Goal: Information Seeking & Learning: Learn about a topic

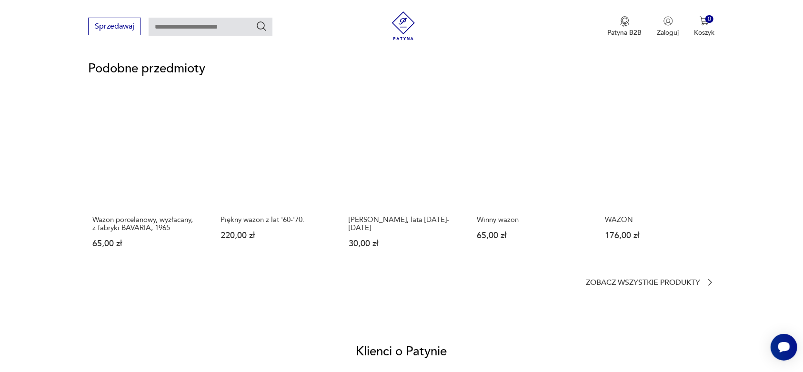
scroll to position [655, 0]
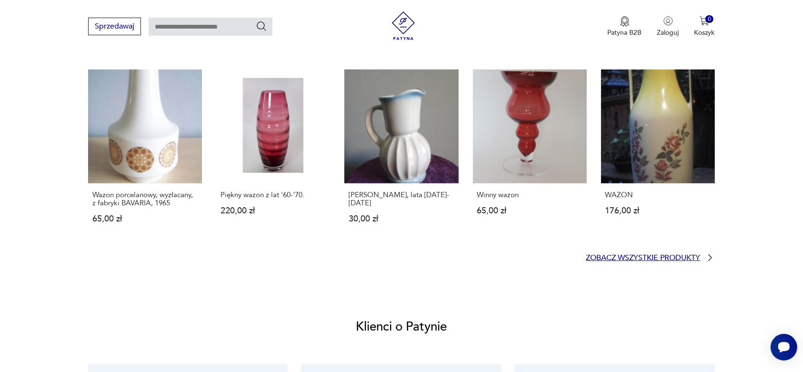
click at [660, 255] on p "Zobacz wszystkie produkty" at bounding box center [643, 258] width 114 height 6
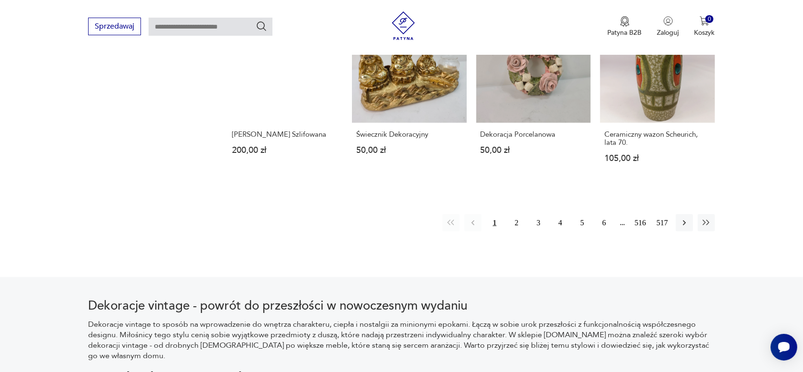
scroll to position [1025, 0]
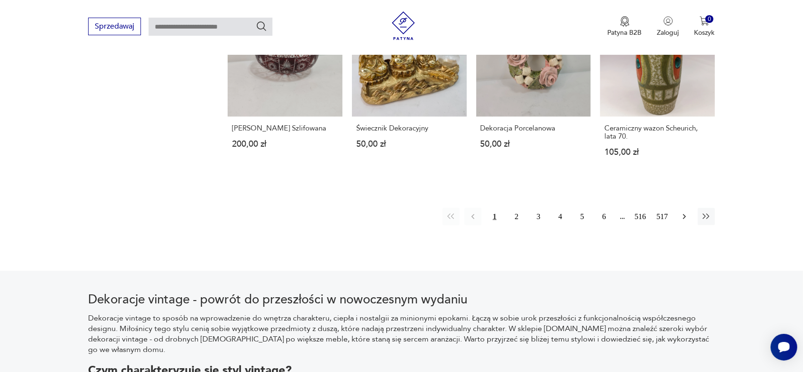
click at [682, 212] on icon "button" at bounding box center [685, 217] width 10 height 10
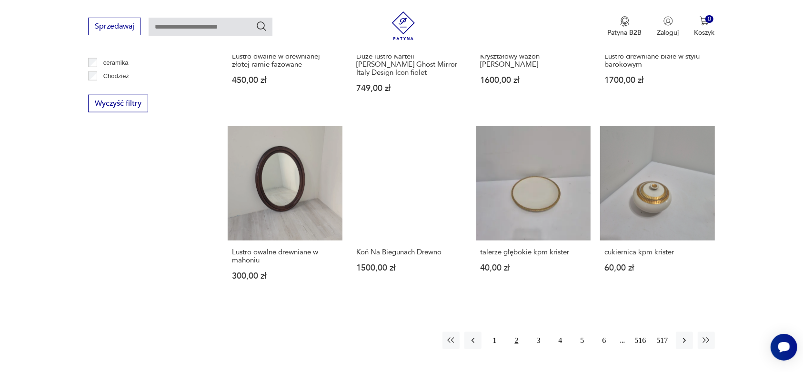
scroll to position [1086, 0]
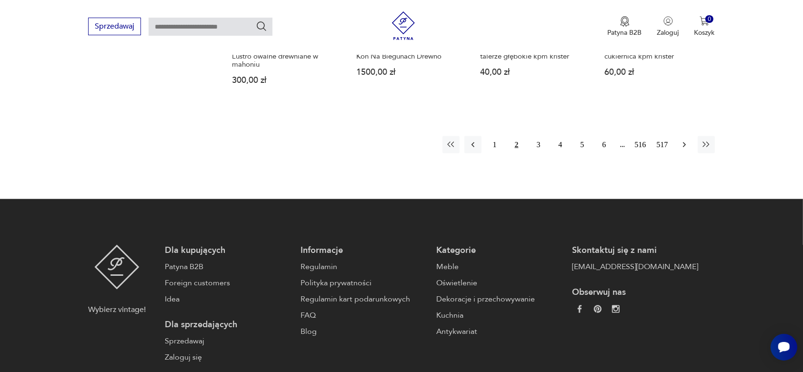
click at [677, 136] on button "button" at bounding box center [684, 144] width 17 height 17
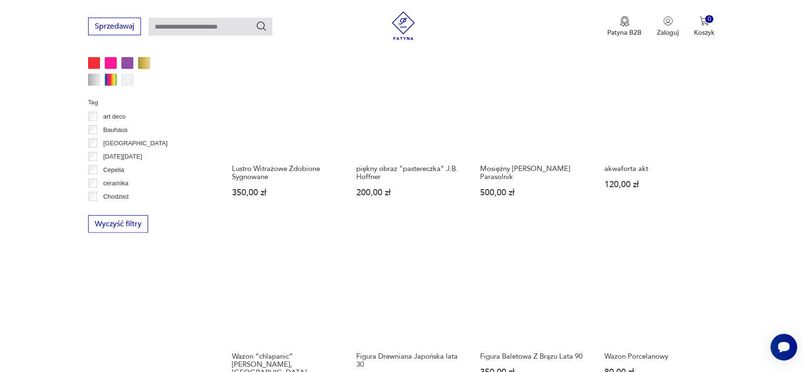
scroll to position [908, 0]
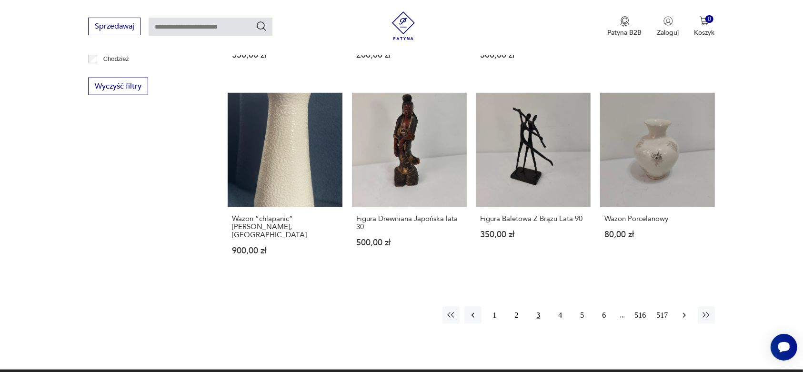
click at [684, 313] on icon "button" at bounding box center [684, 315] width 3 height 5
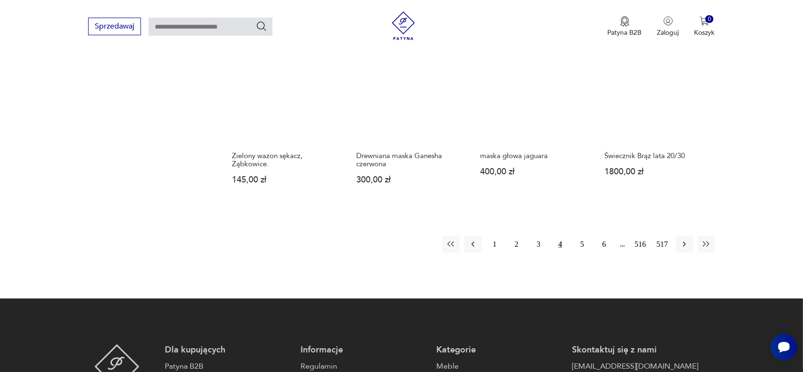
scroll to position [967, 0]
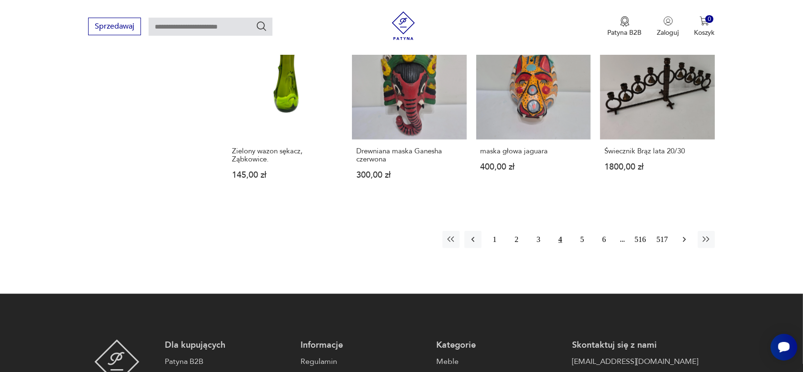
click at [683, 235] on icon "button" at bounding box center [685, 240] width 10 height 10
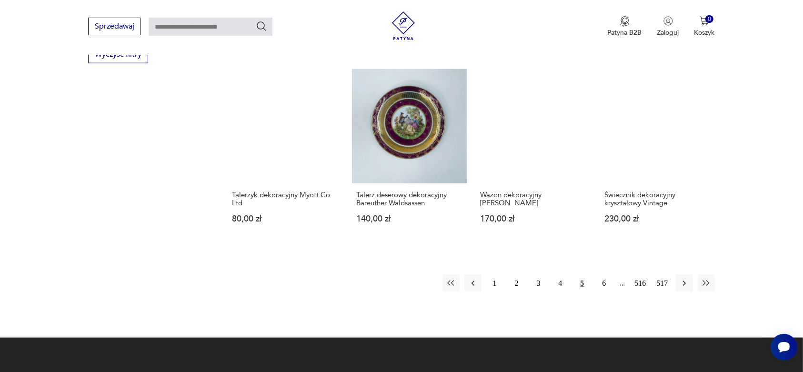
scroll to position [967, 0]
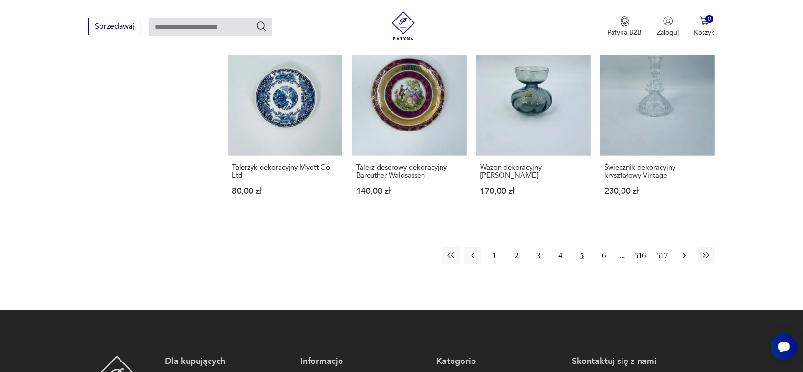
click at [681, 251] on icon "button" at bounding box center [685, 256] width 10 height 10
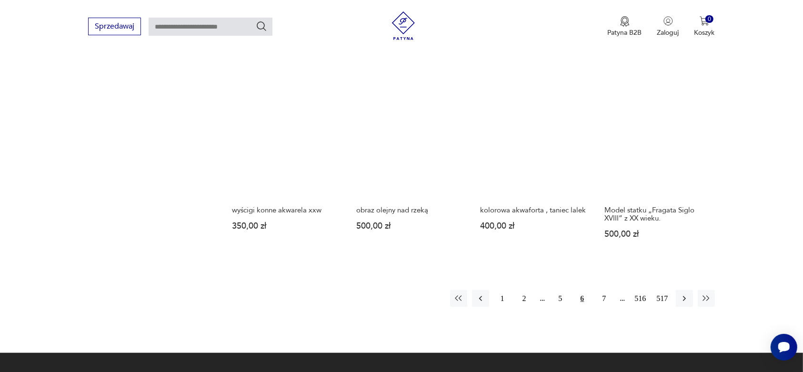
scroll to position [967, 0]
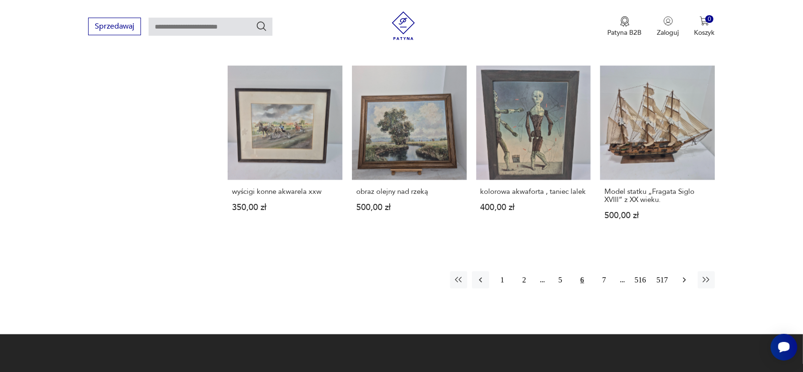
click at [682, 275] on icon "button" at bounding box center [685, 280] width 10 height 10
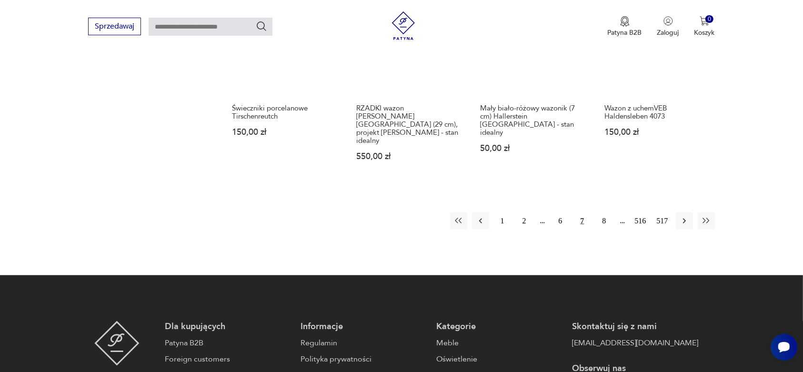
scroll to position [1027, 0]
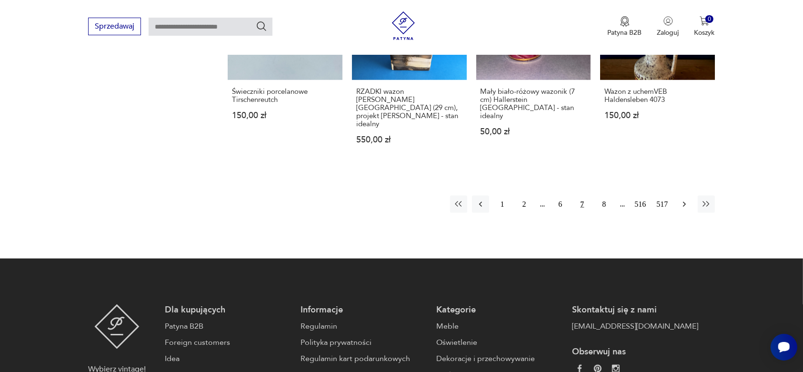
click at [683, 202] on icon "button" at bounding box center [684, 204] width 3 height 5
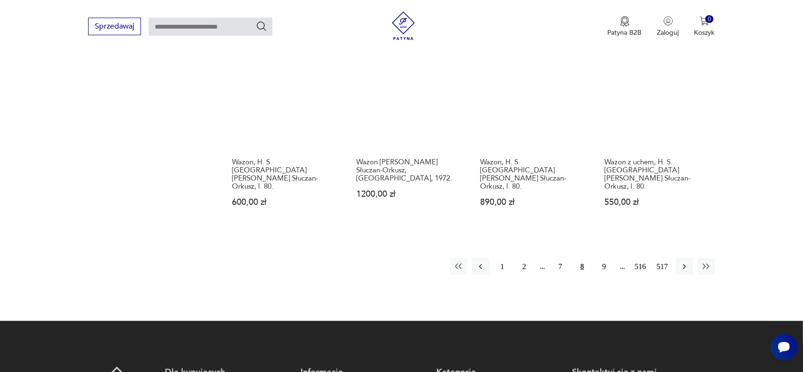
scroll to position [1027, 0]
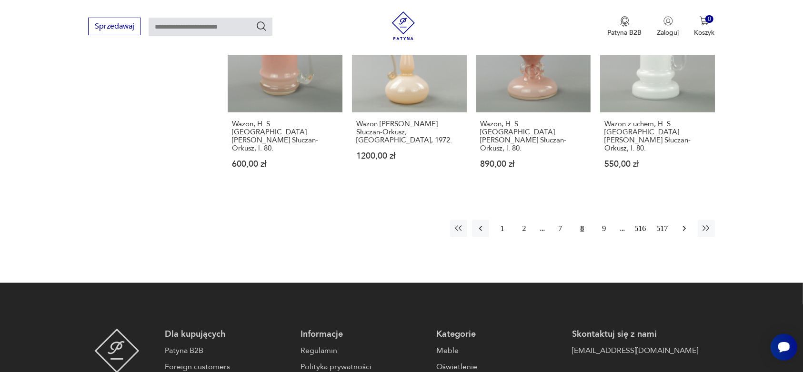
click at [683, 224] on icon "button" at bounding box center [685, 229] width 10 height 10
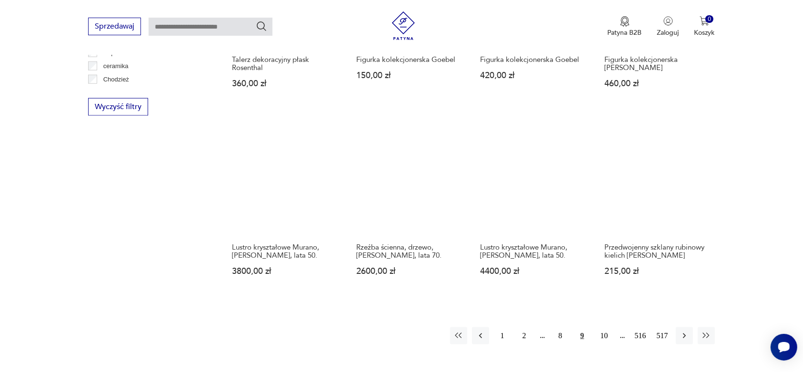
scroll to position [1027, 0]
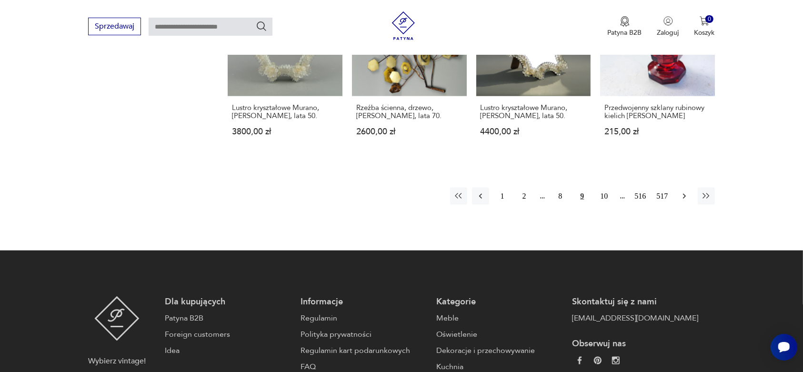
click at [684, 194] on icon "button" at bounding box center [684, 196] width 3 height 5
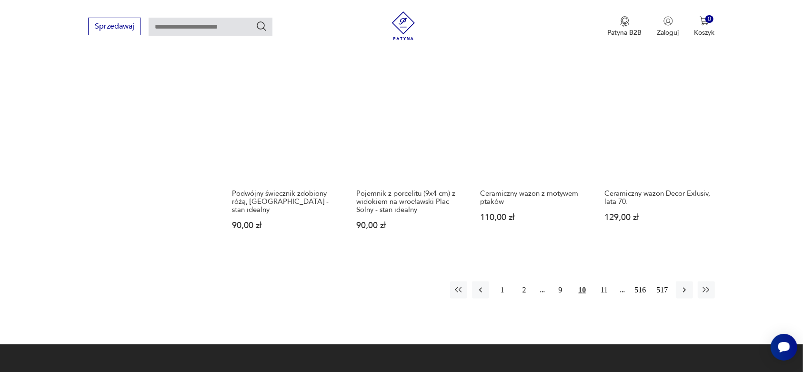
scroll to position [967, 0]
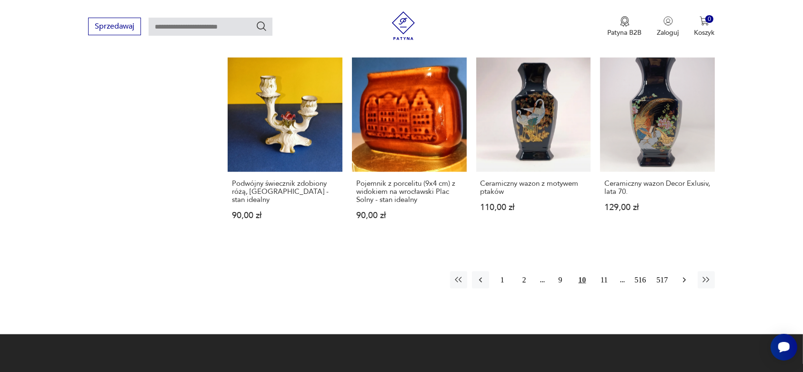
click at [683, 278] on icon "button" at bounding box center [684, 280] width 3 height 5
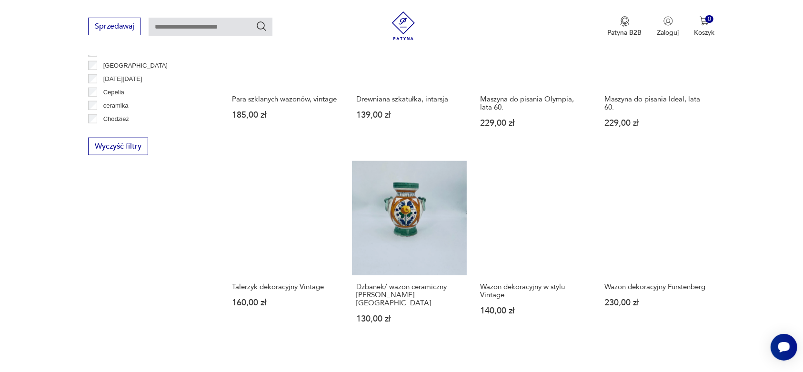
scroll to position [1027, 0]
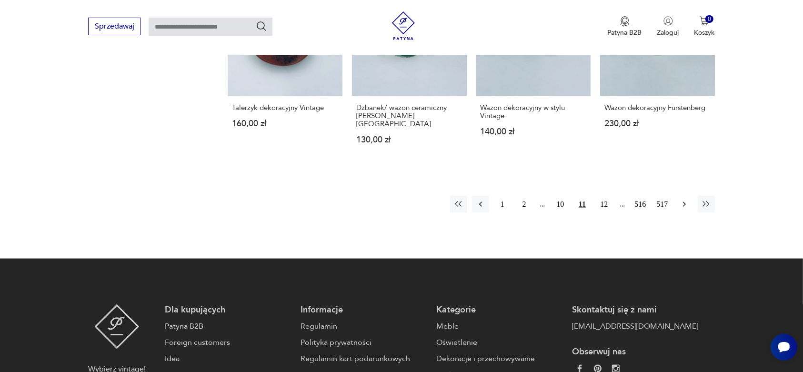
click at [679, 196] on button "button" at bounding box center [684, 204] width 17 height 17
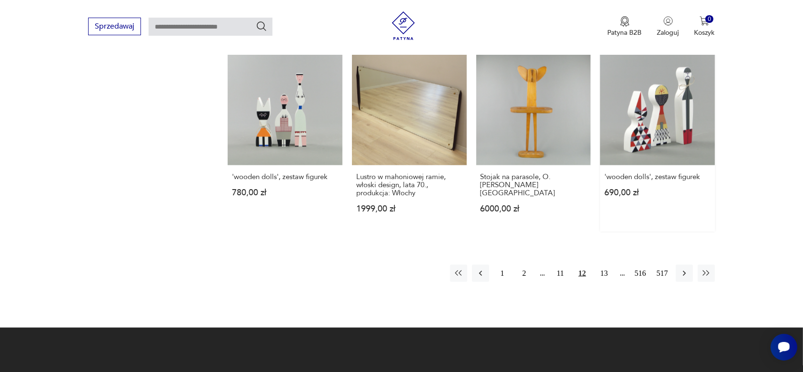
scroll to position [967, 0]
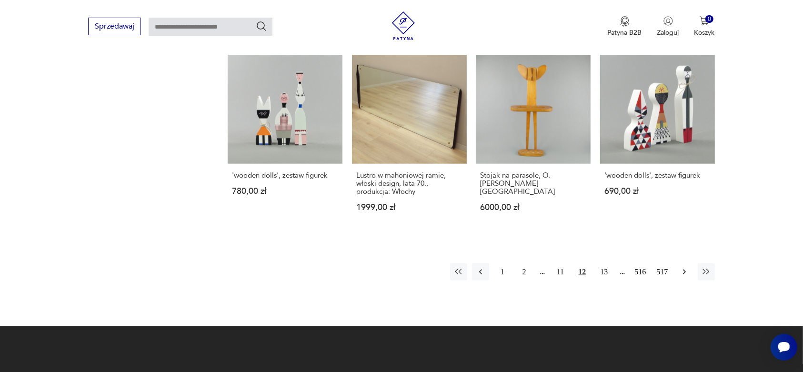
click at [683, 271] on icon "button" at bounding box center [685, 272] width 10 height 10
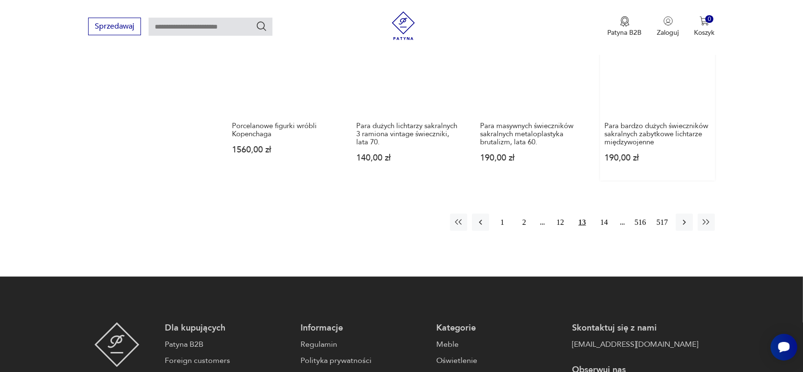
scroll to position [1027, 0]
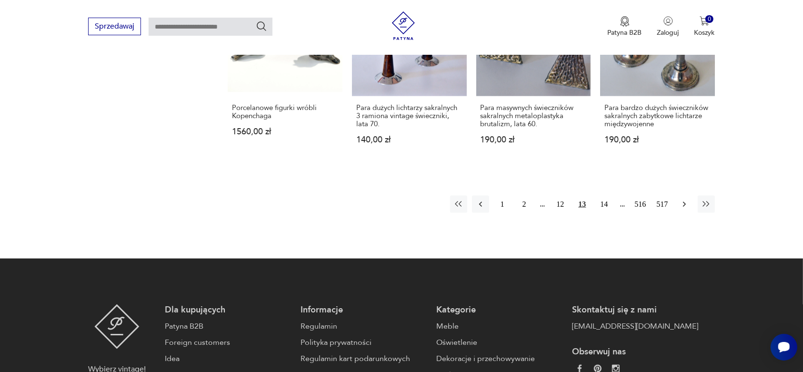
click at [682, 200] on icon "button" at bounding box center [685, 205] width 10 height 10
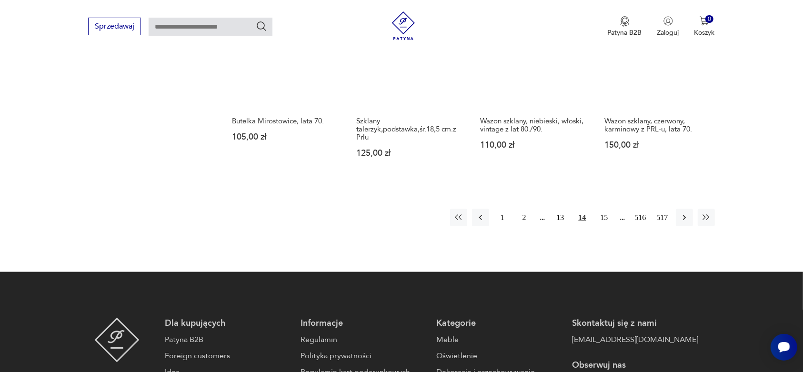
scroll to position [1027, 0]
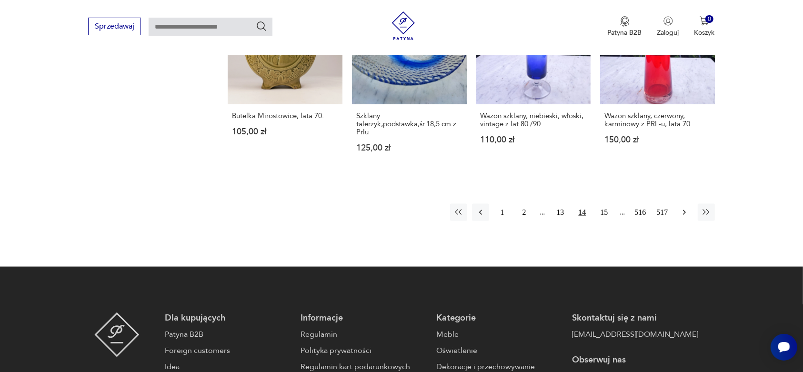
click at [681, 208] on icon "button" at bounding box center [685, 213] width 10 height 10
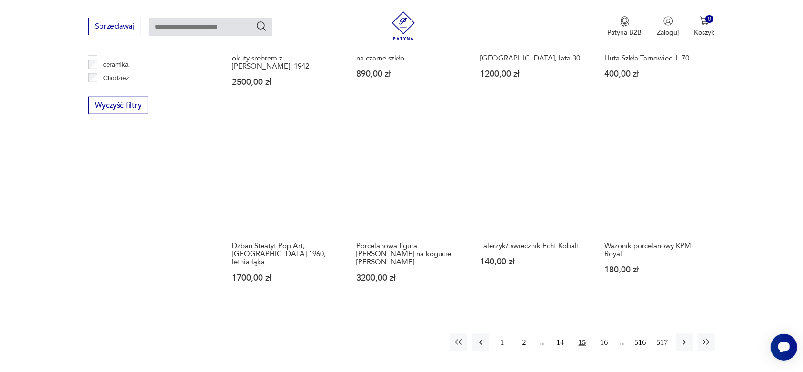
scroll to position [908, 0]
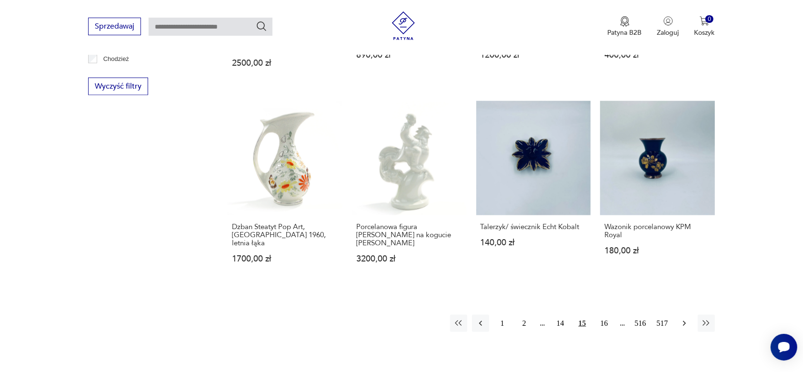
click at [684, 321] on icon "button" at bounding box center [684, 323] width 3 height 5
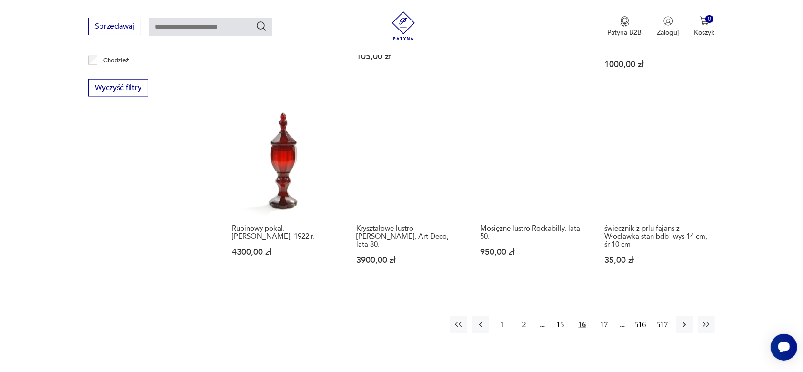
scroll to position [908, 0]
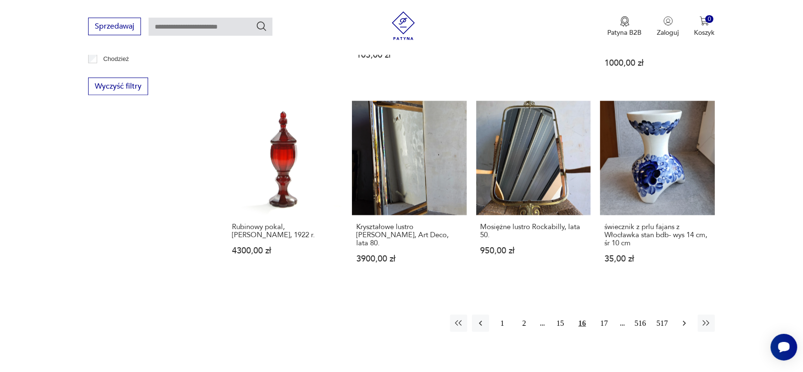
click at [684, 319] on icon "button" at bounding box center [685, 324] width 10 height 10
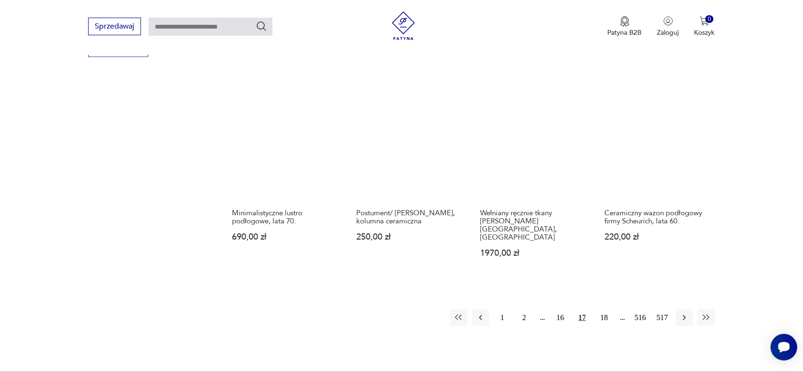
scroll to position [967, 0]
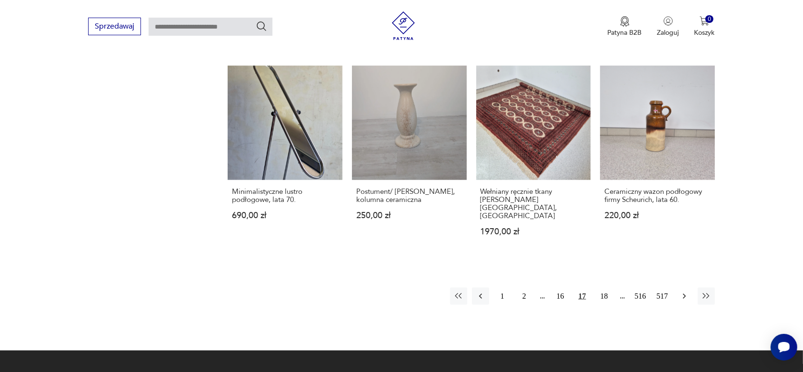
click at [686, 291] on icon "button" at bounding box center [685, 296] width 10 height 10
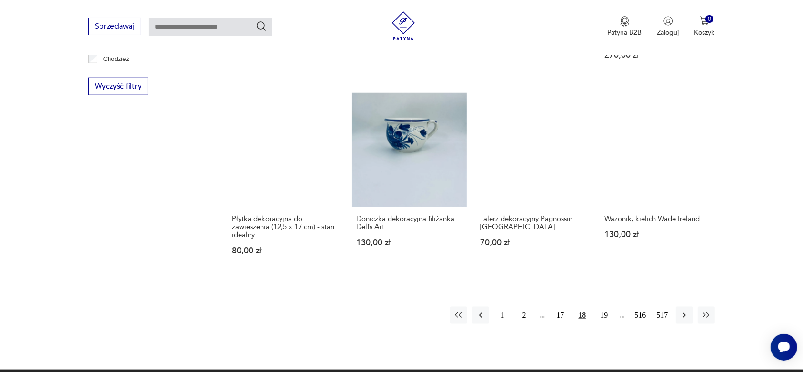
scroll to position [967, 0]
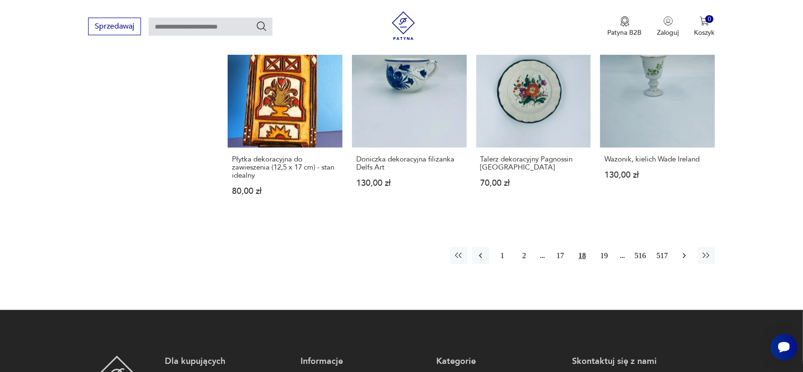
click at [683, 253] on icon "button" at bounding box center [684, 255] width 3 height 5
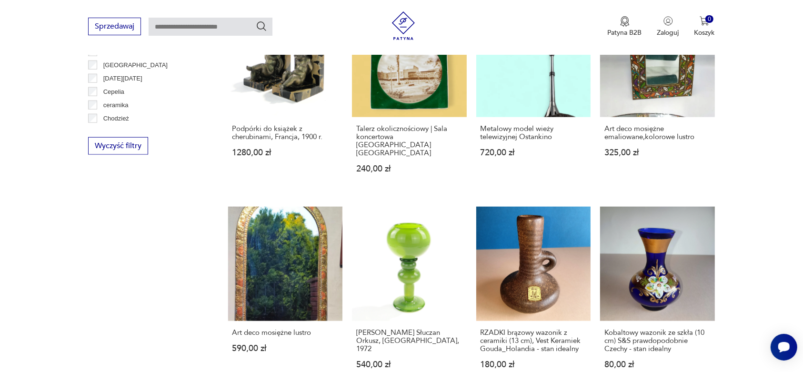
scroll to position [908, 0]
